Goal: Navigation & Orientation: Find specific page/section

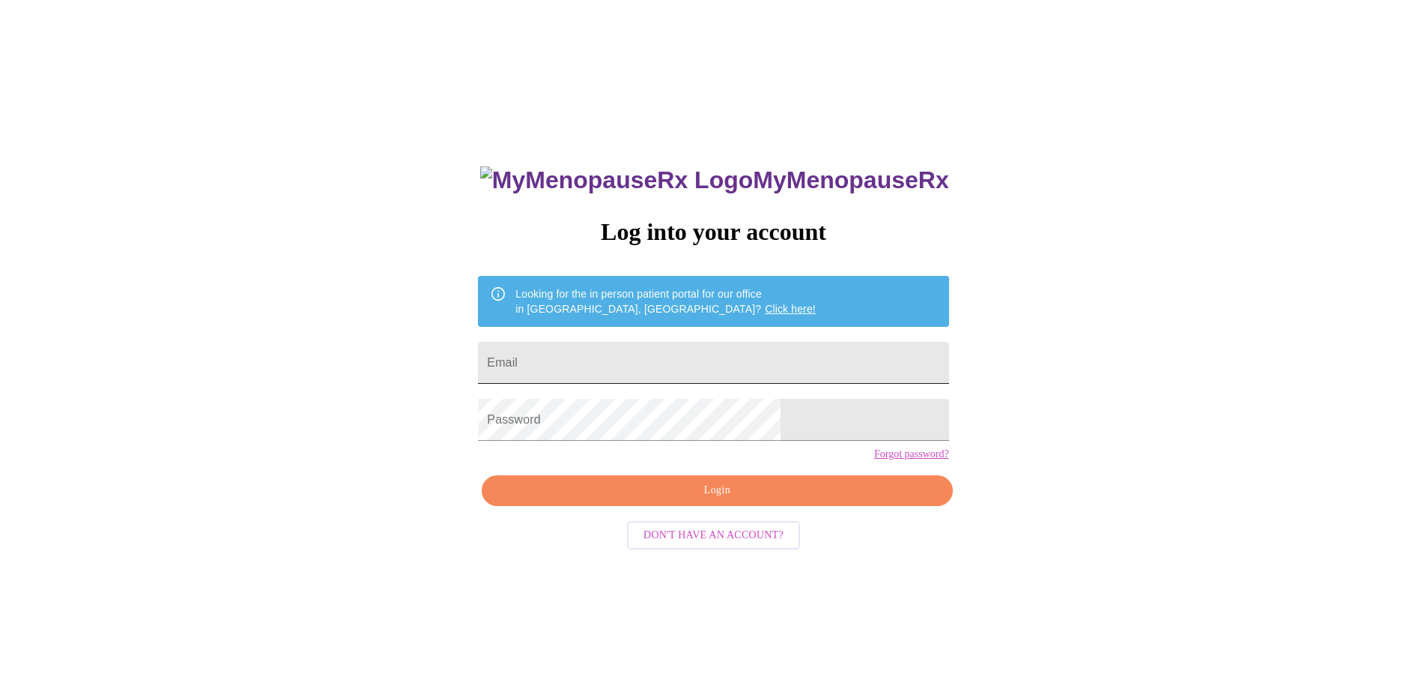
click at [647, 365] on input "Email" at bounding box center [713, 363] width 471 height 42
type input "[EMAIL_ADDRESS][DOMAIN_NAME]"
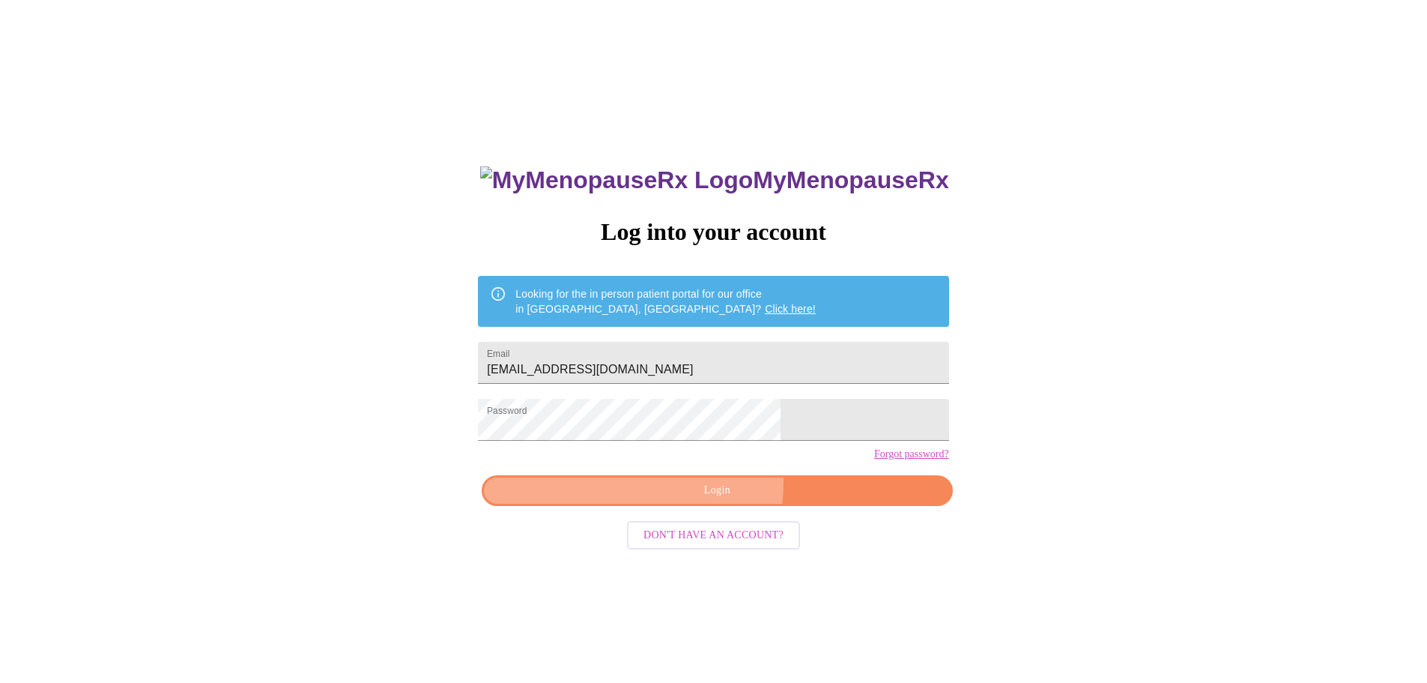
click at [683, 500] on span "Login" at bounding box center [717, 490] width 436 height 19
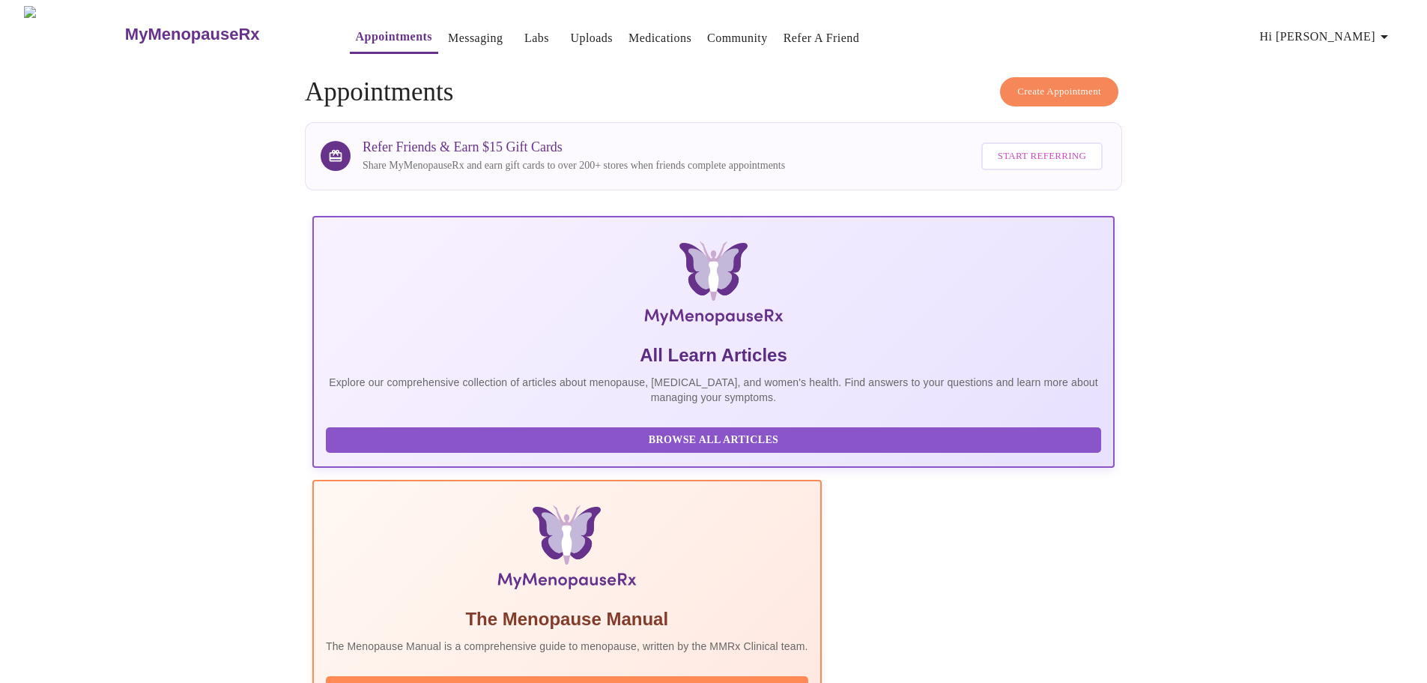
click at [448, 31] on link "Messaging" at bounding box center [475, 38] width 55 height 21
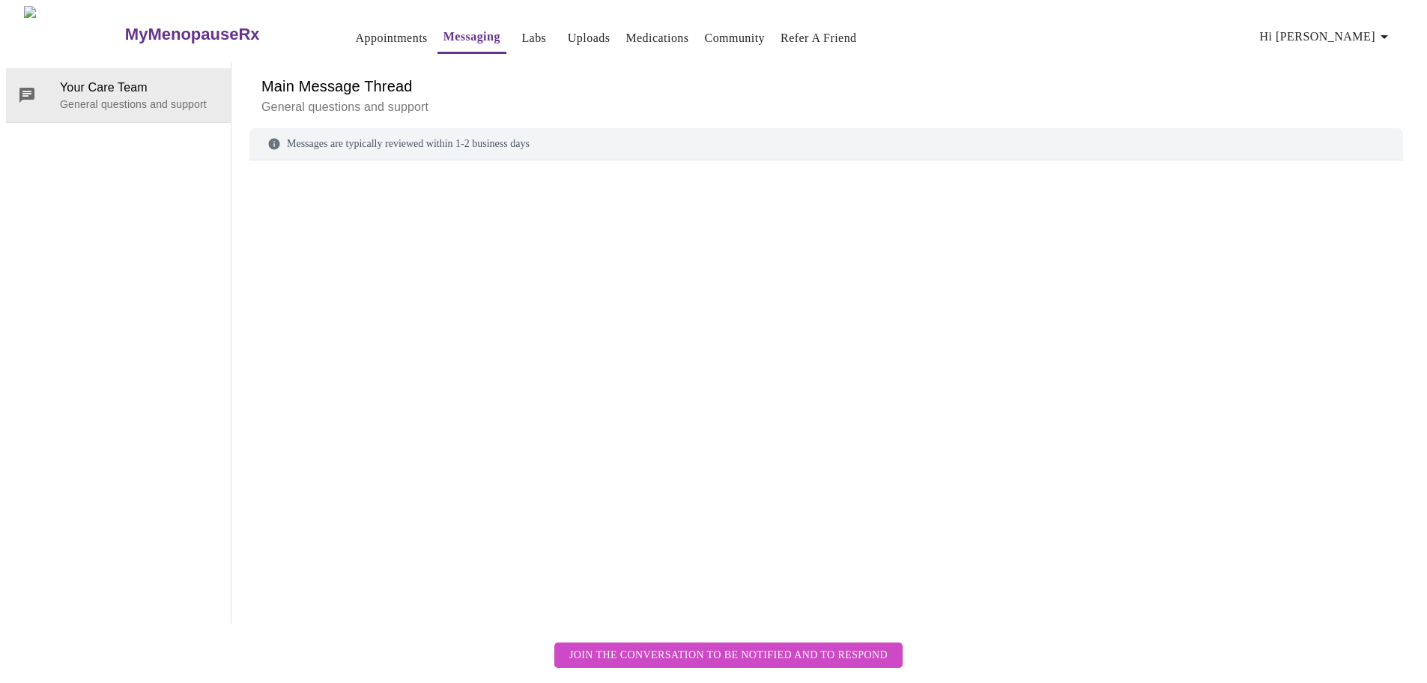
scroll to position [56, 0]
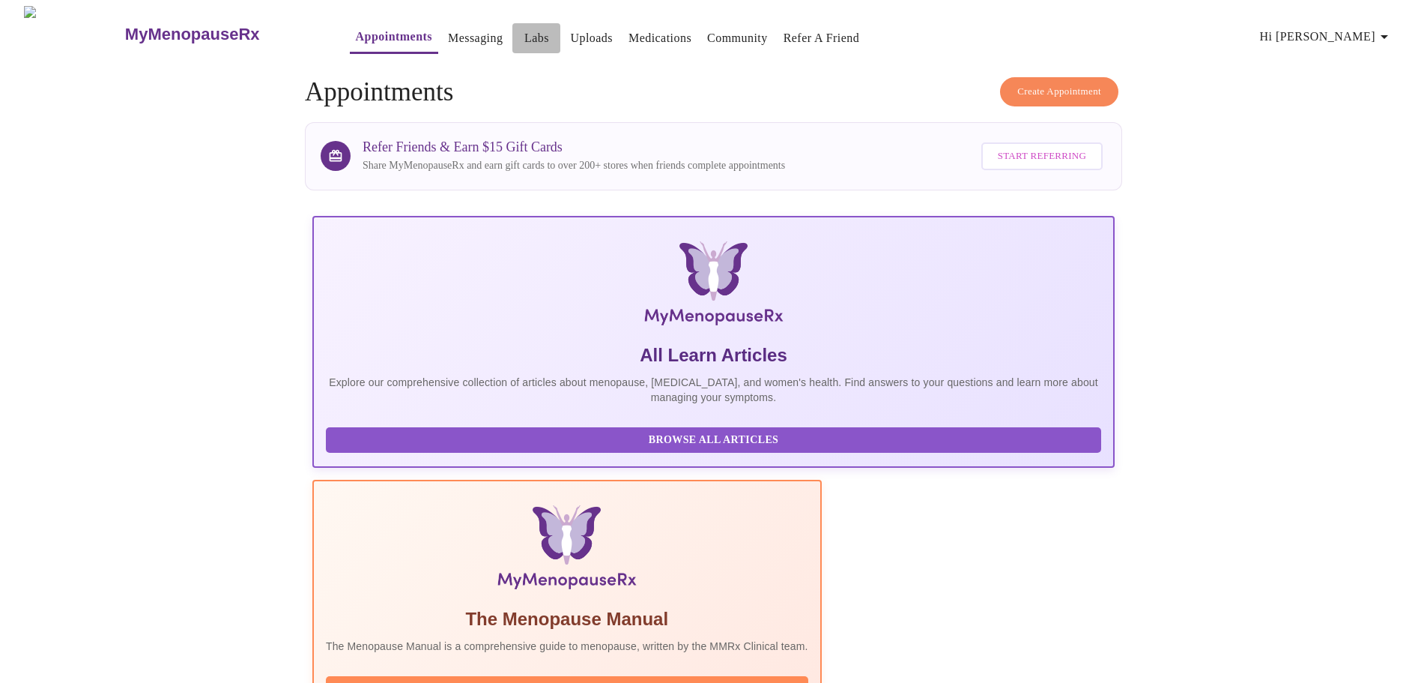
click at [525, 33] on link "Labs" at bounding box center [537, 38] width 25 height 21
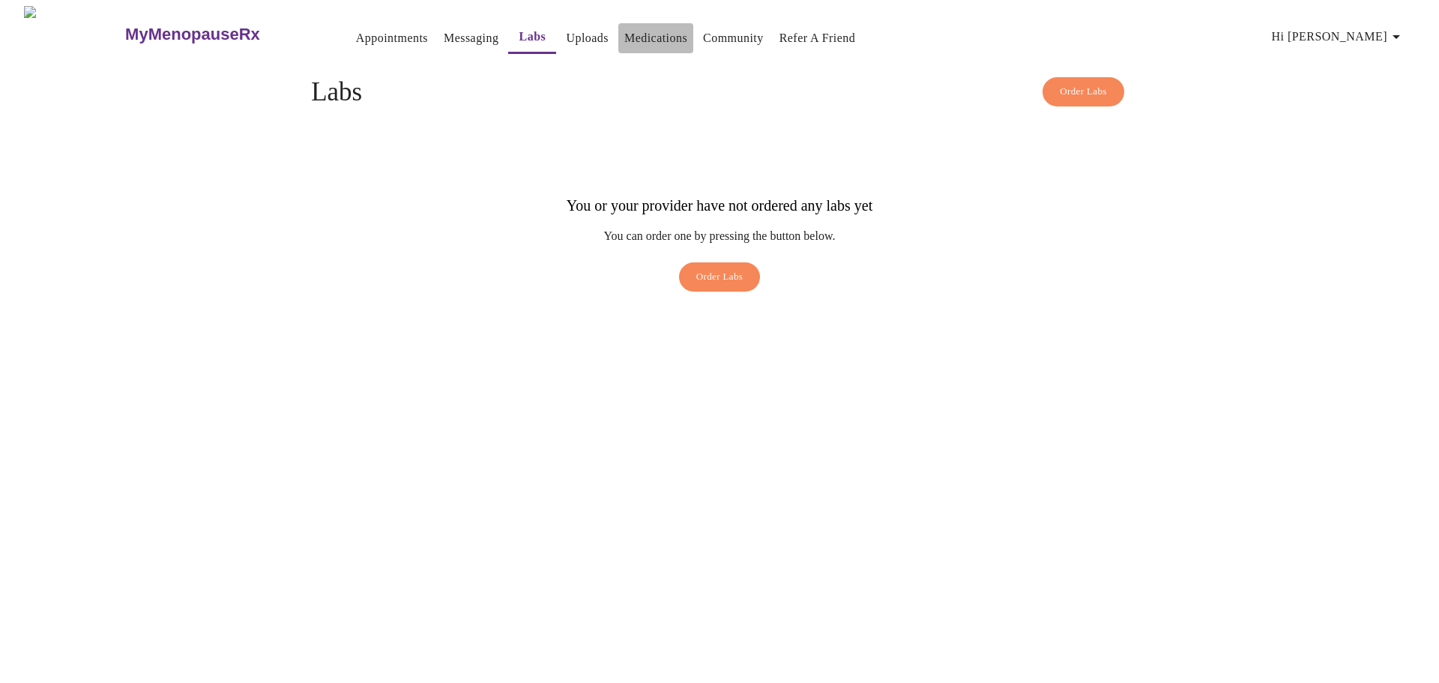
click at [624, 28] on link "Medications" at bounding box center [655, 38] width 63 height 21
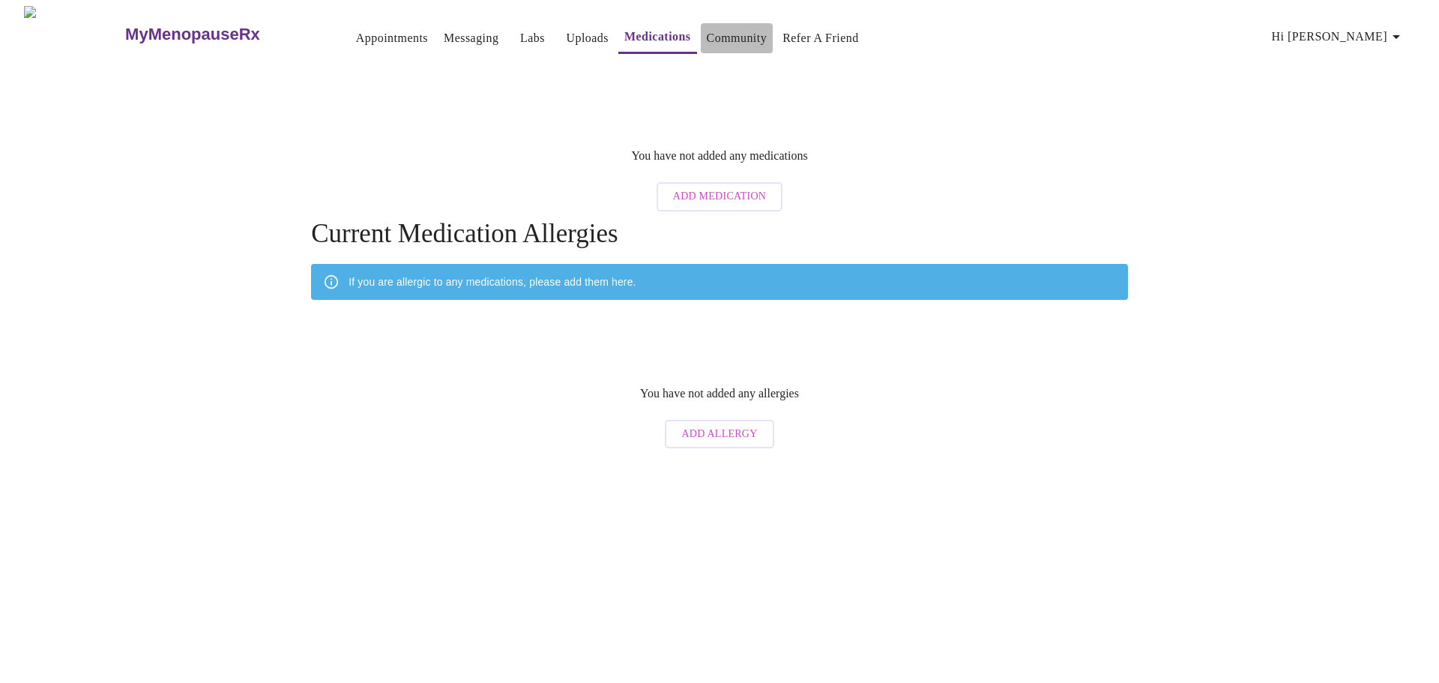
click at [707, 29] on link "Community" at bounding box center [737, 38] width 61 height 21
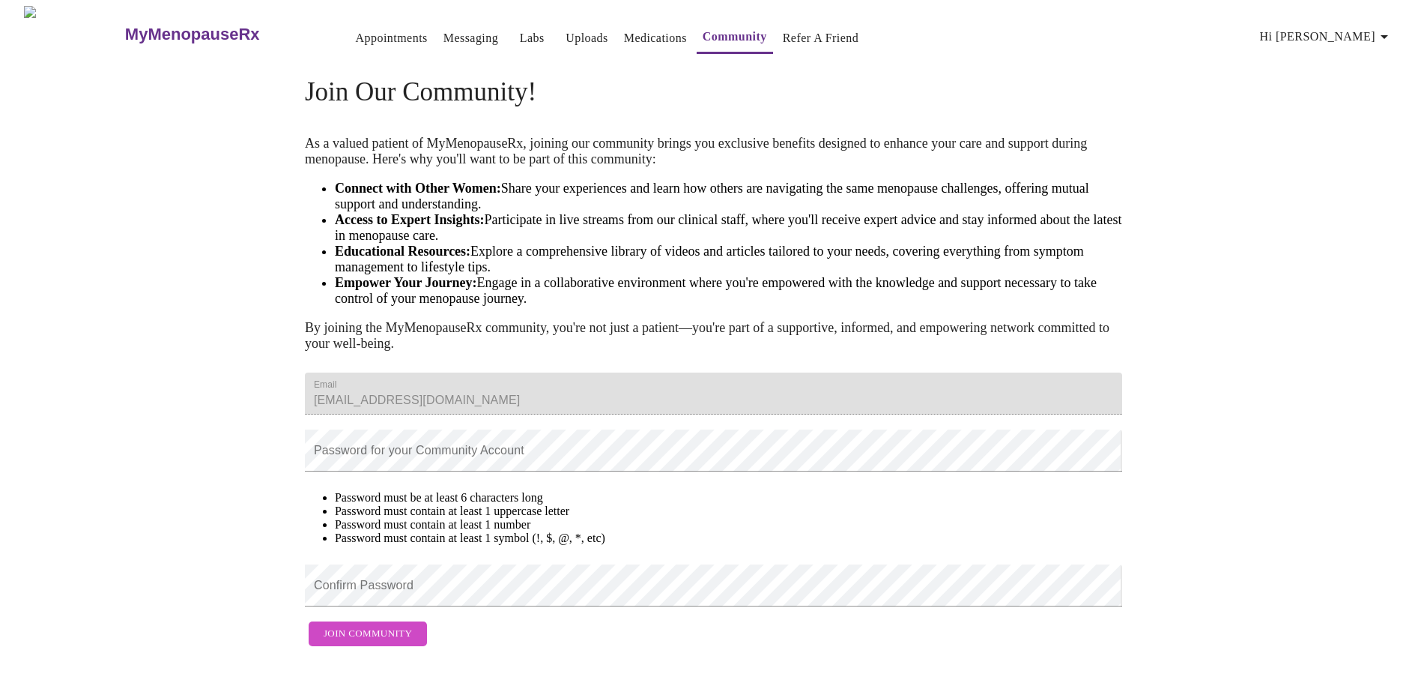
click at [356, 28] on link "Appointments" at bounding box center [392, 38] width 72 height 21
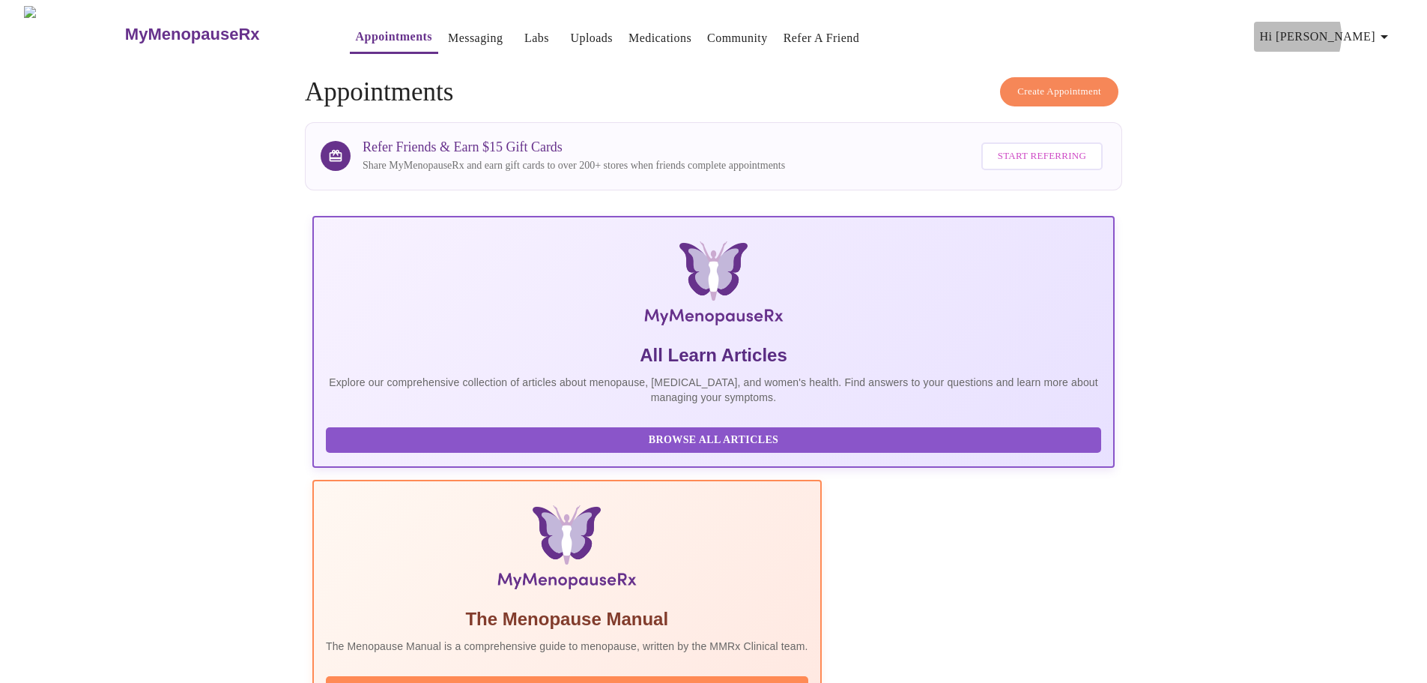
click at [1350, 30] on span "Hi [PERSON_NAME]" at bounding box center [1326, 36] width 133 height 21
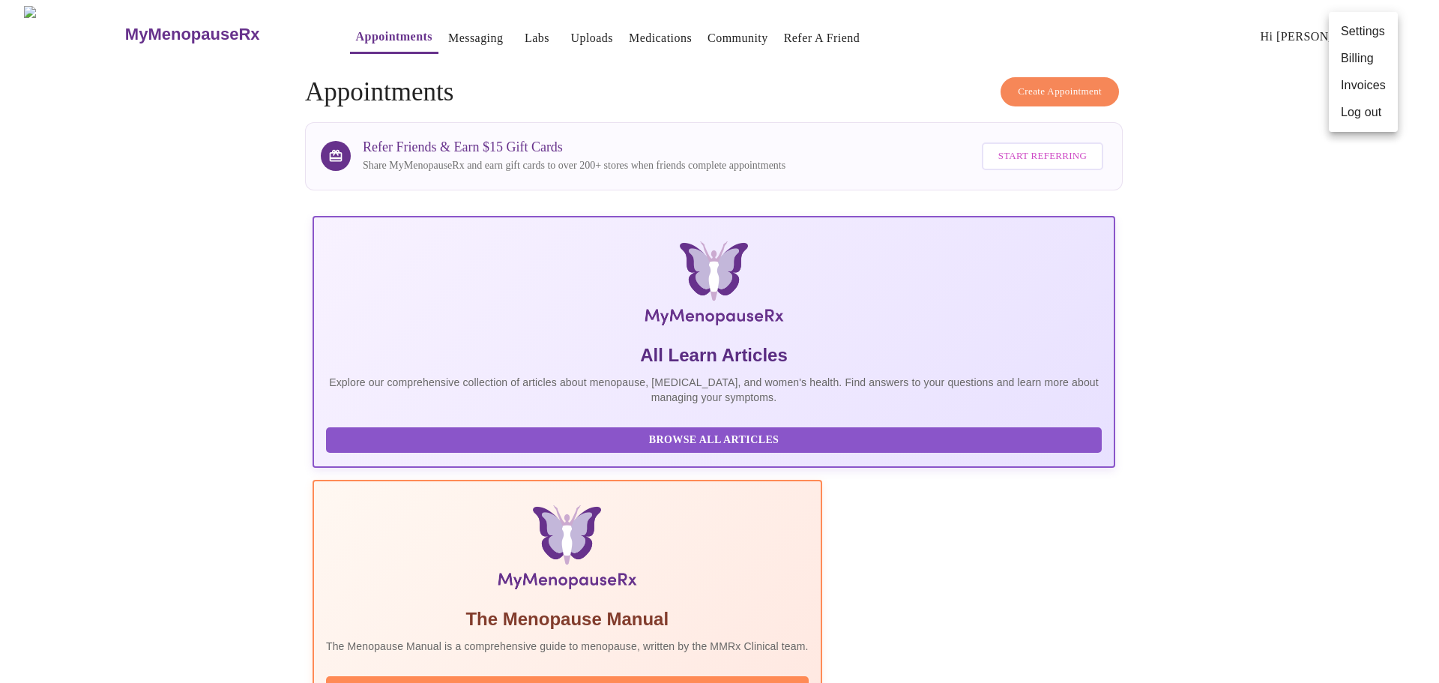
click at [1356, 52] on li "Billing" at bounding box center [1363, 58] width 69 height 27
